Goal: Information Seeking & Learning: Learn about a topic

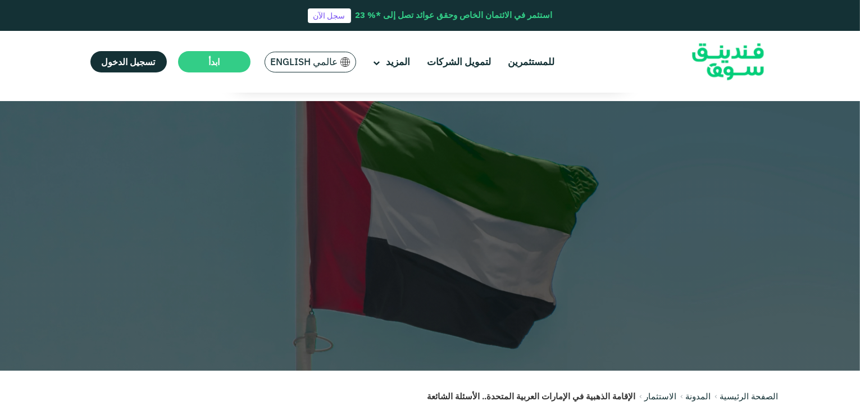
click at [851, 109] on div at bounding box center [430, 236] width 860 height 270
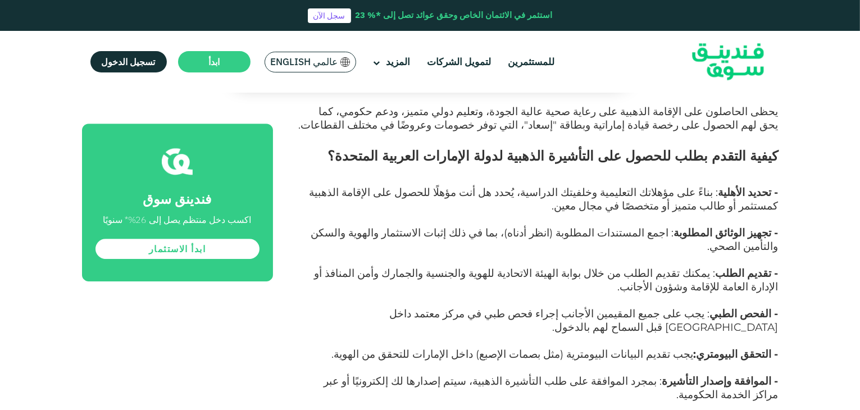
scroll to position [3431, 0]
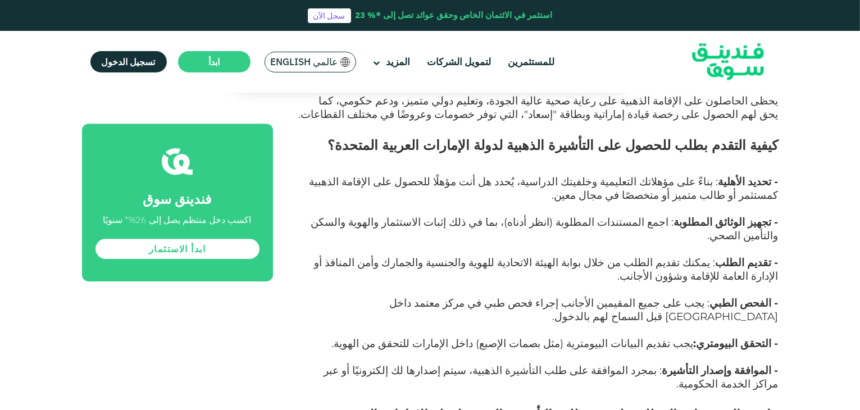
drag, startPoint x: 774, startPoint y: 231, endPoint x: 664, endPoint y: 225, distance: 110.2
drag, startPoint x: 679, startPoint y: 206, endPoint x: 460, endPoint y: 205, distance: 218.4
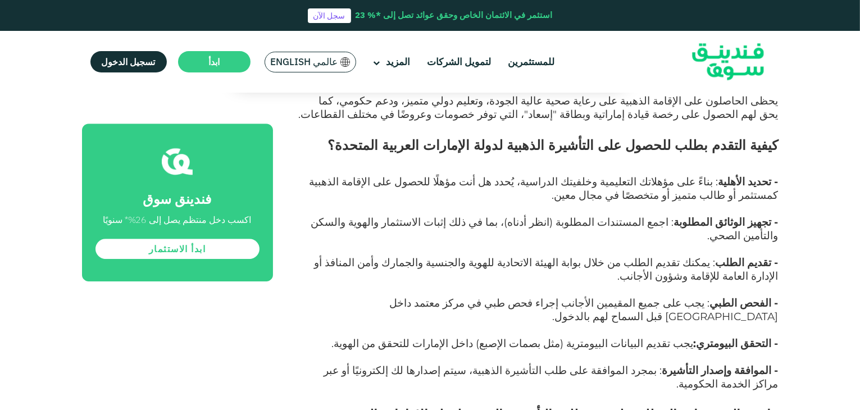
drag, startPoint x: 517, startPoint y: 212, endPoint x: 533, endPoint y: 208, distance: 16.2
drag, startPoint x: 550, startPoint y: 207, endPoint x: 688, endPoint y: 214, distance: 138.3
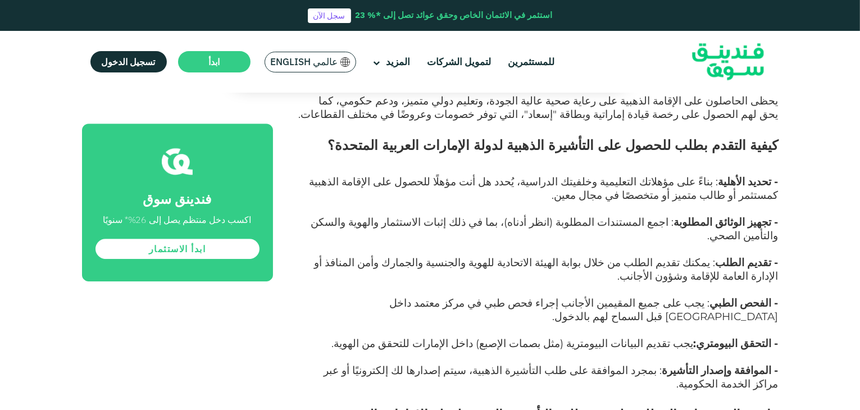
drag, startPoint x: 767, startPoint y: 196, endPoint x: 789, endPoint y: 227, distance: 38.3
drag, startPoint x: 793, startPoint y: 209, endPoint x: 817, endPoint y: 208, distance: 23.6
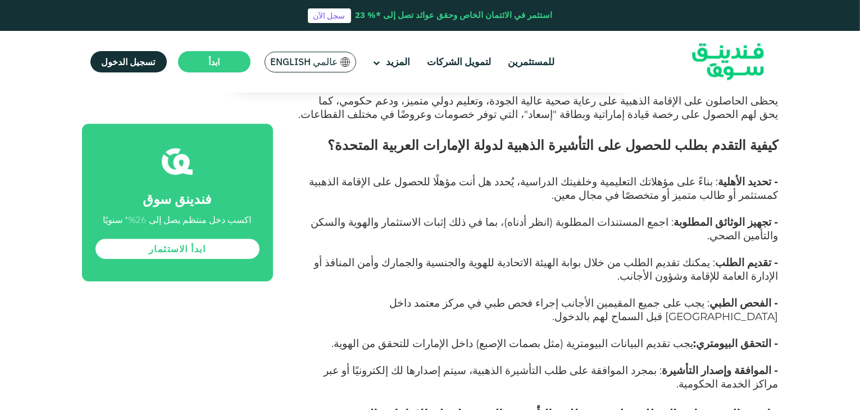
drag, startPoint x: 776, startPoint y: 138, endPoint x: 653, endPoint y: 142, distance: 123.1
drag, startPoint x: 743, startPoint y: 231, endPoint x: 794, endPoint y: 226, distance: 51.3
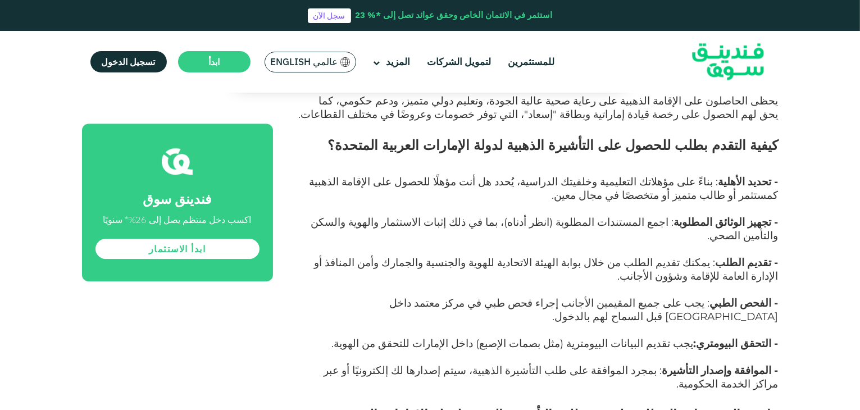
drag, startPoint x: 777, startPoint y: 232, endPoint x: 682, endPoint y: 230, distance: 94.4
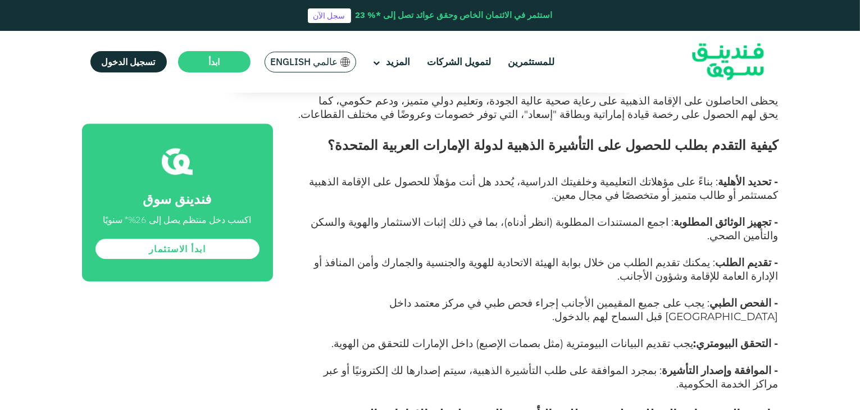
drag, startPoint x: 765, startPoint y: 260, endPoint x: 700, endPoint y: 266, distance: 65.4
drag, startPoint x: 588, startPoint y: 275, endPoint x: 757, endPoint y: 289, distance: 170.1
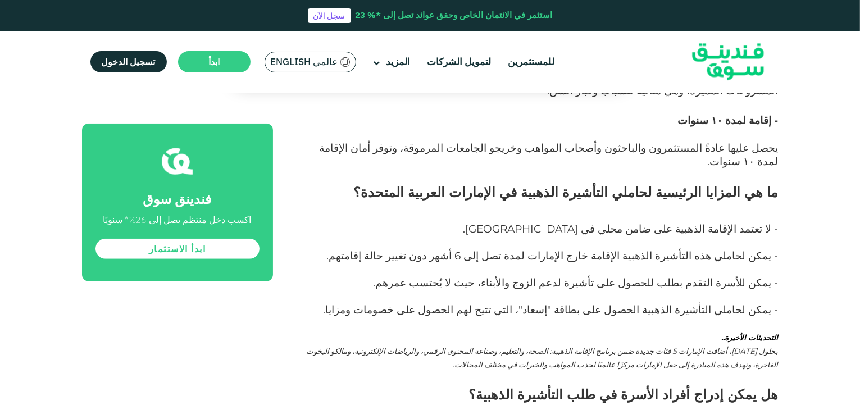
scroll to position [5011, 0]
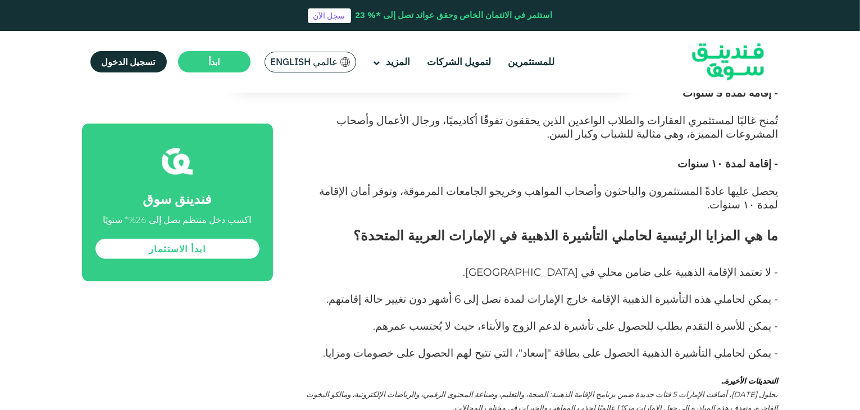
drag, startPoint x: 787, startPoint y: 294, endPoint x: 822, endPoint y: 296, distance: 35.4
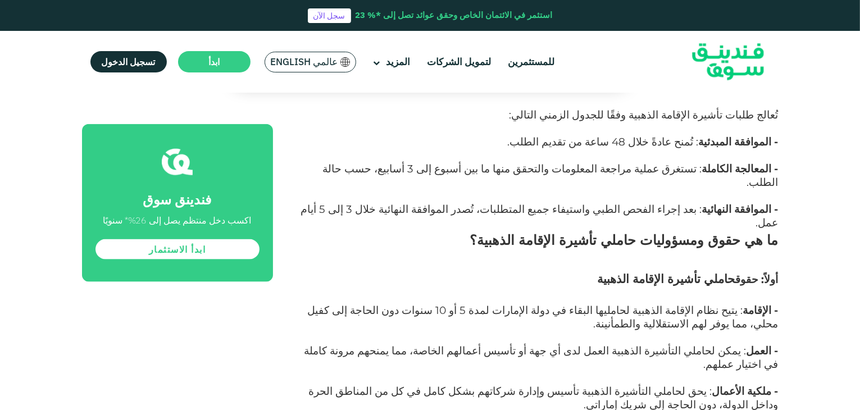
scroll to position [5732, 0]
